Goal: Information Seeking & Learning: Learn about a topic

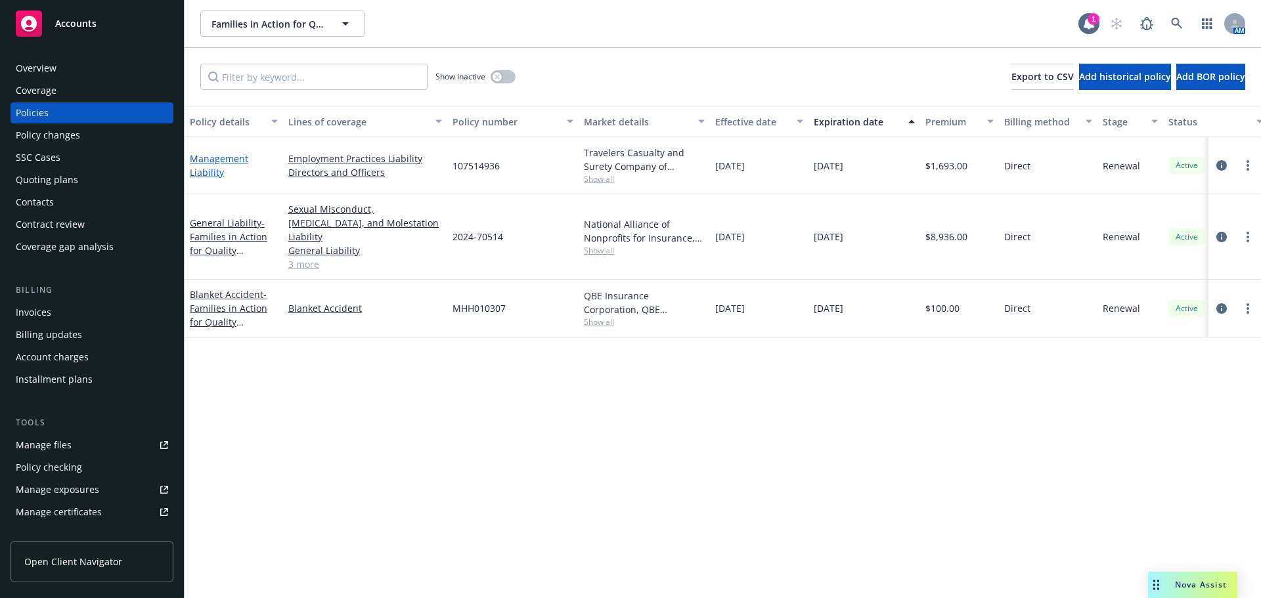
click at [225, 160] on link "Management Liability" at bounding box center [219, 165] width 58 height 26
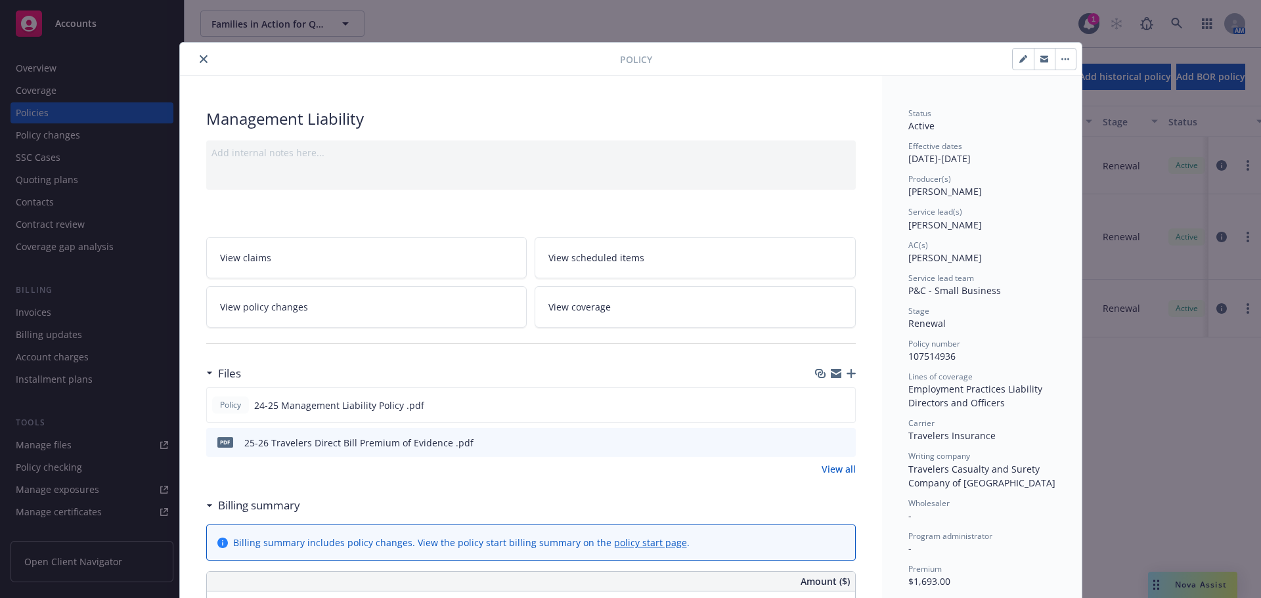
click at [200, 60] on icon "close" at bounding box center [204, 59] width 8 height 8
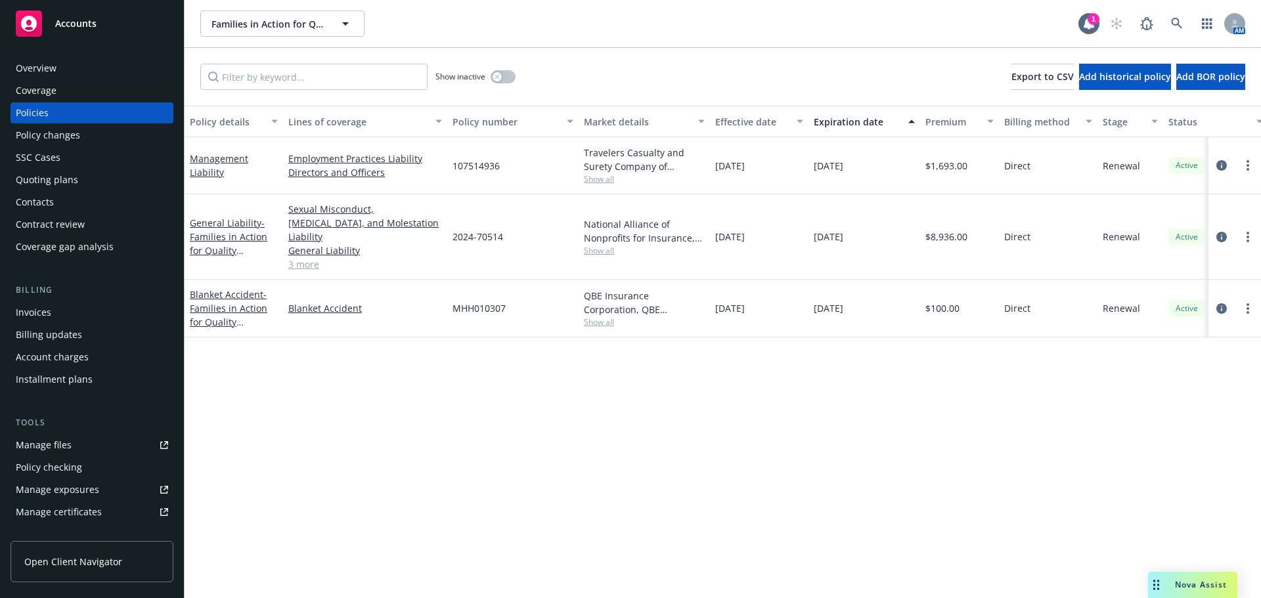
click at [53, 180] on div "Quoting plans" at bounding box center [47, 179] width 62 height 21
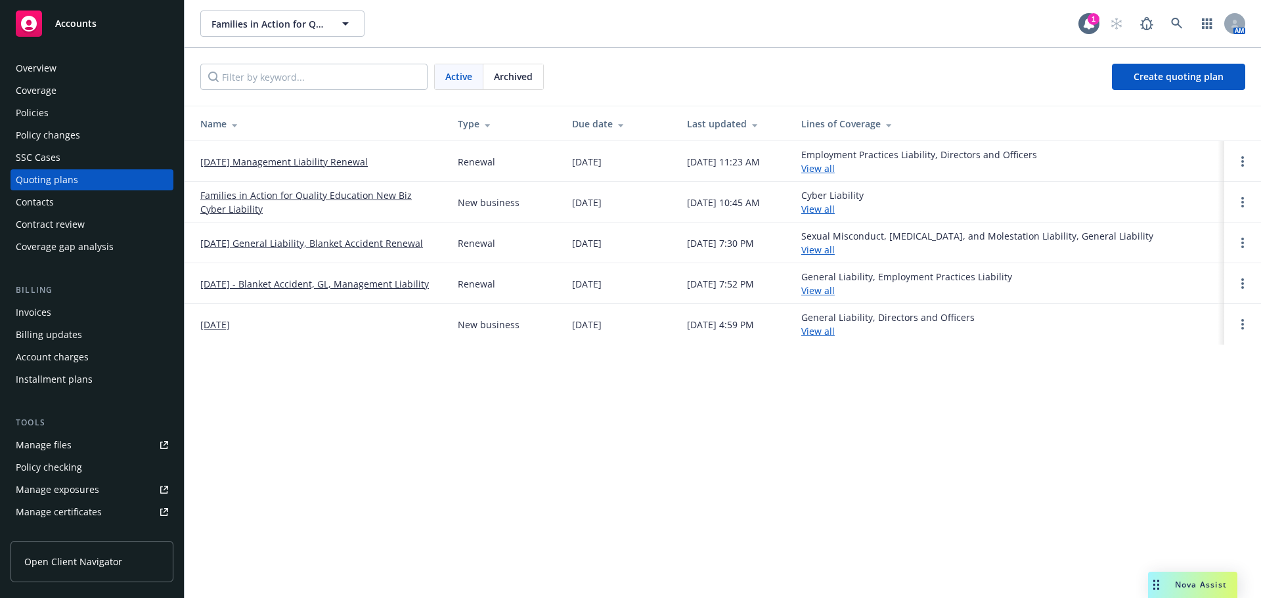
click at [257, 164] on link "[DATE] Management Liability Renewal" at bounding box center [283, 162] width 167 height 14
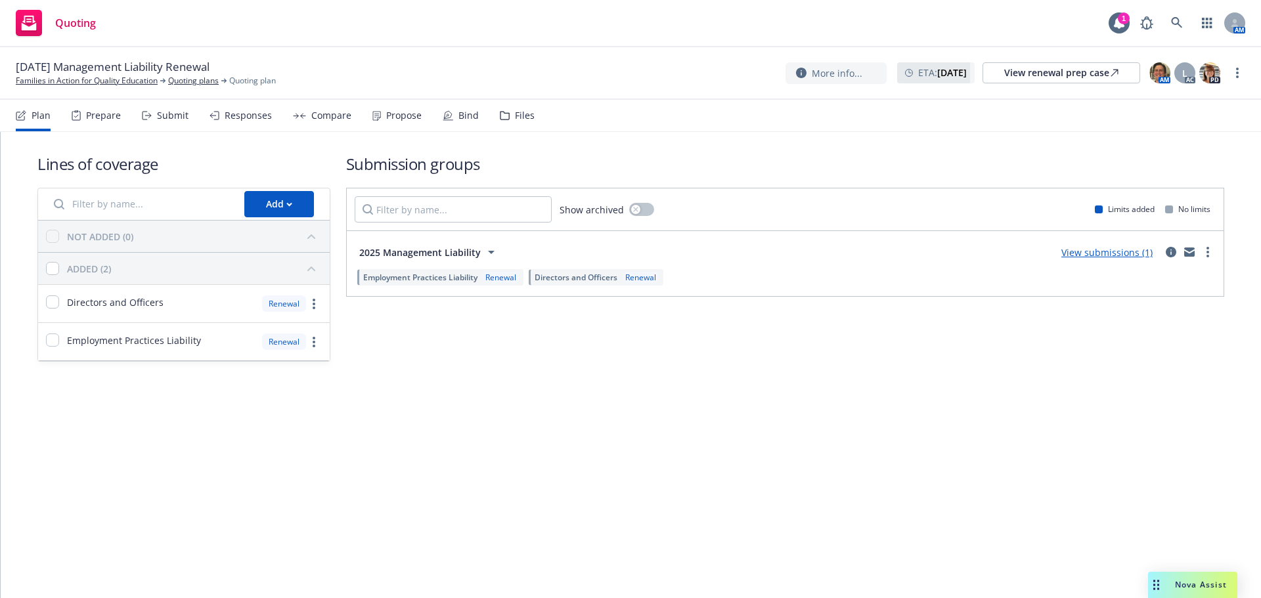
click at [392, 122] on div "Propose" at bounding box center [396, 116] width 49 height 32
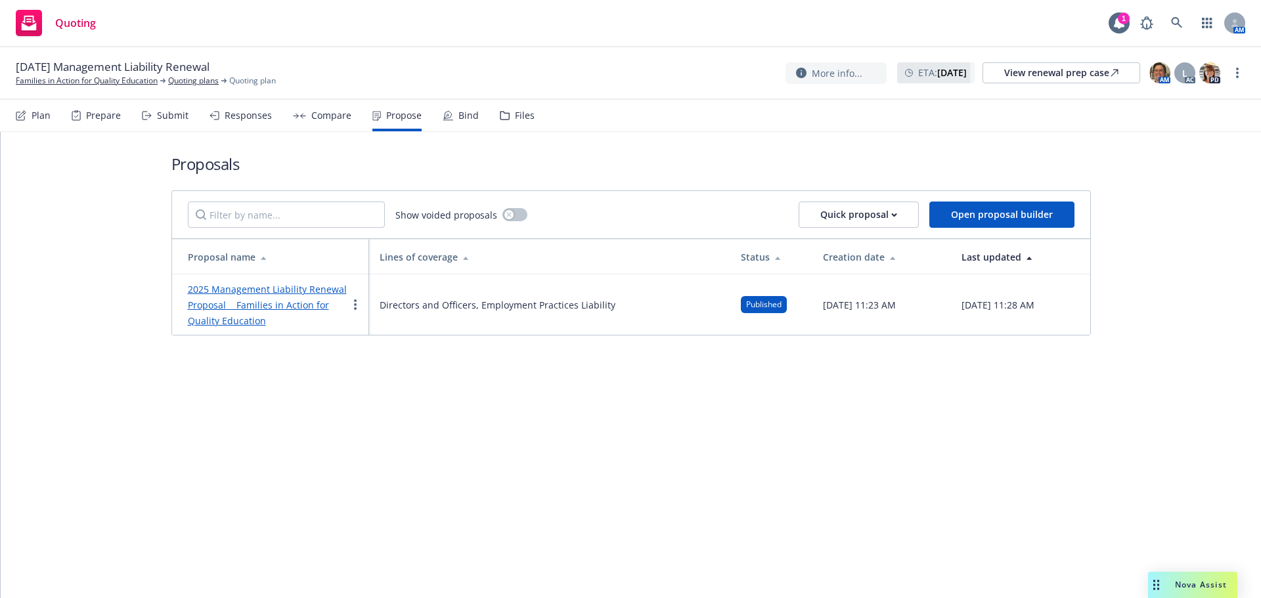
click at [255, 302] on link "2025 Management Liability Renewal Proposal Families in Action for Quality Educa…" at bounding box center [267, 305] width 159 height 44
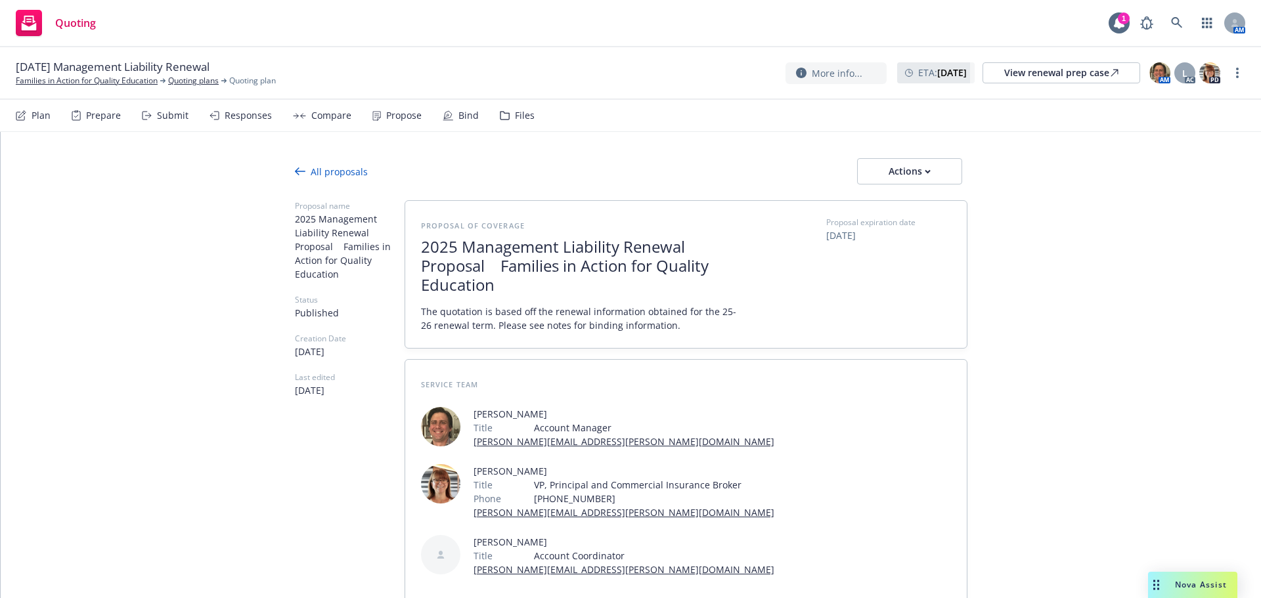
click at [408, 122] on div "Propose" at bounding box center [396, 116] width 49 height 32
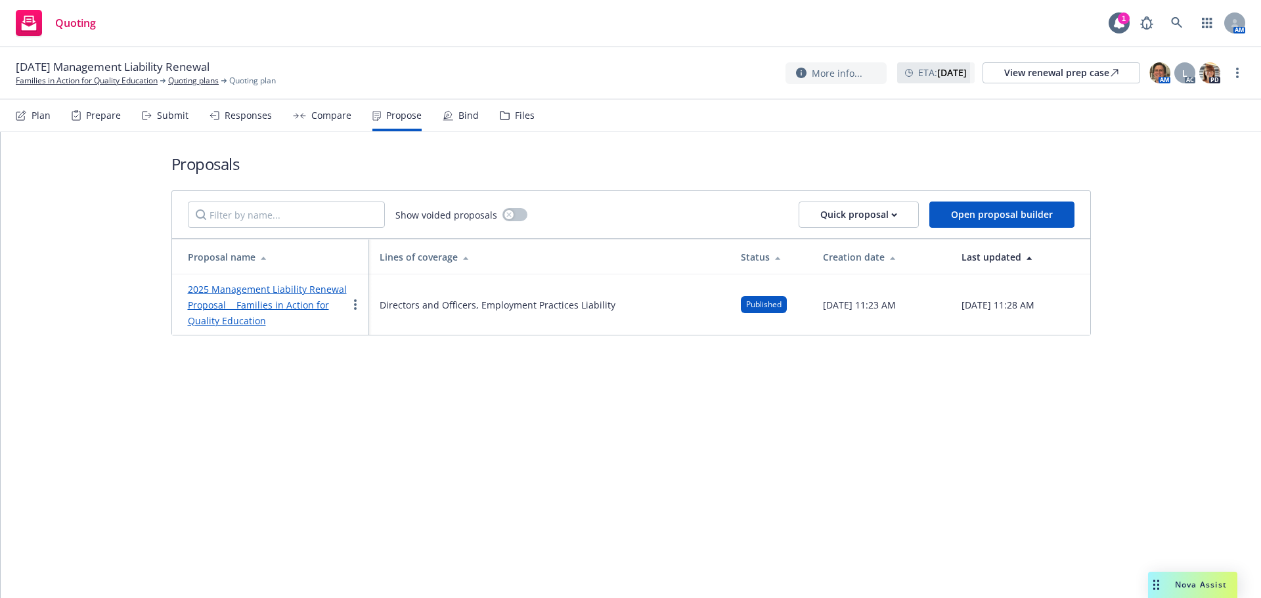
click at [311, 292] on link "2025 Management Liability Renewal Proposal Families in Action for Quality Educa…" at bounding box center [267, 305] width 159 height 44
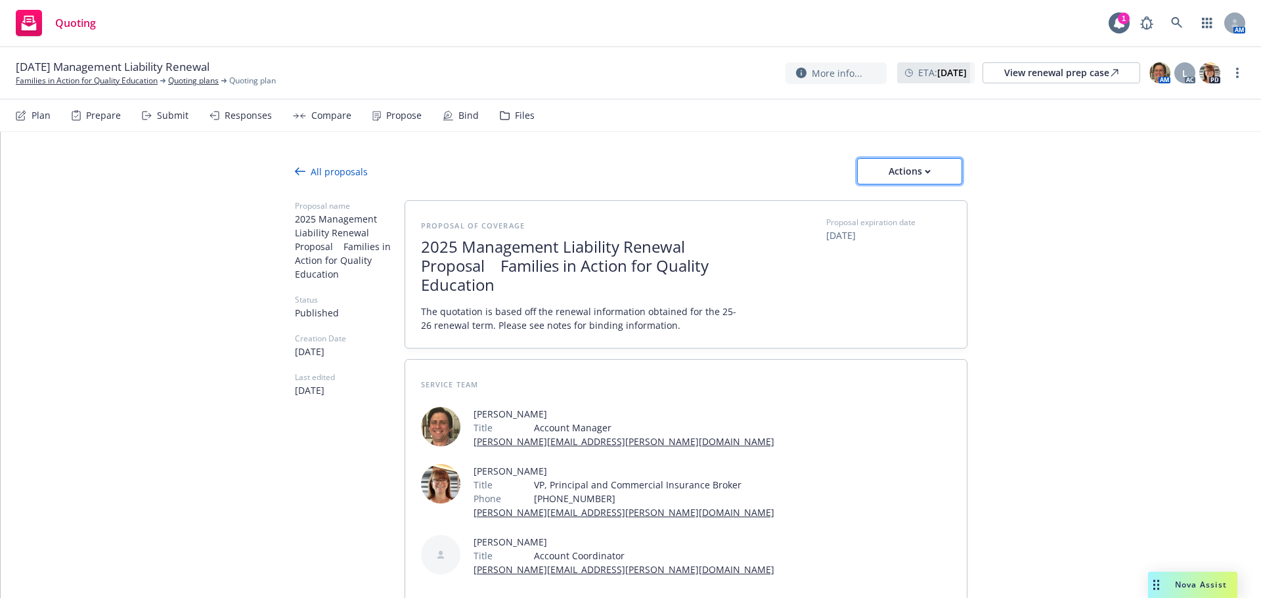
click at [871, 179] on button "Actions" at bounding box center [909, 171] width 105 height 26
click at [883, 225] on span "See client view" at bounding box center [900, 231] width 97 height 12
type textarea "x"
